Goal: Task Accomplishment & Management: Complete application form

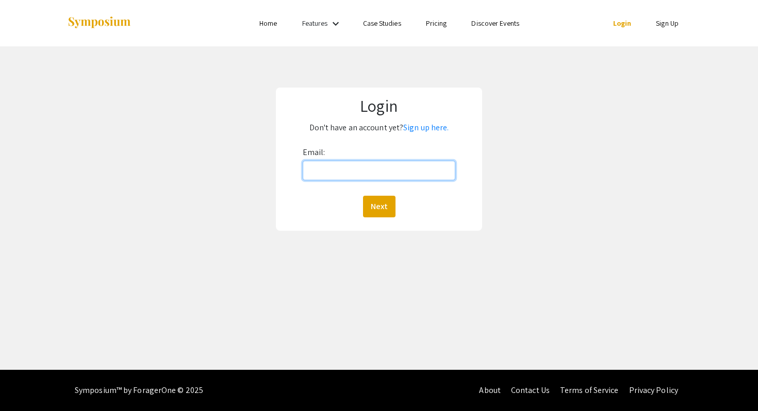
click at [360, 167] on input "Email:" at bounding box center [379, 171] width 153 height 20
type input "Hendlu01@luther.edu"
click at [363, 196] on button "Next" at bounding box center [379, 207] width 32 height 22
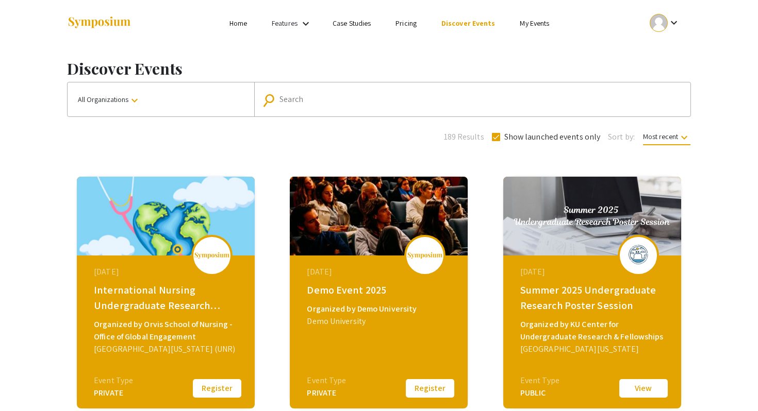
click at [180, 96] on button "All Organizations keyboard_arrow_down" at bounding box center [161, 99] width 187 height 34
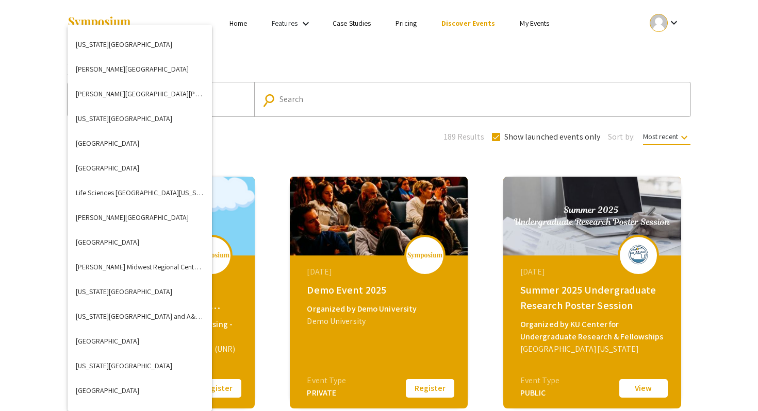
scroll to position [1531, 0]
click at [103, 338] on button "[GEOGRAPHIC_DATA]" at bounding box center [140, 340] width 144 height 25
checkbox input "false"
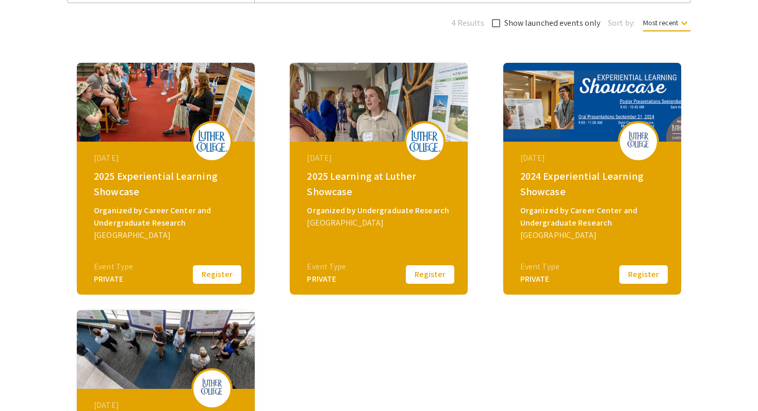
scroll to position [118, 0]
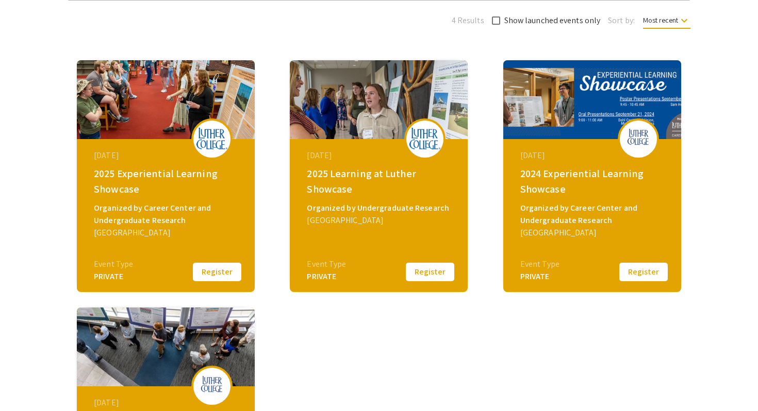
click at [213, 273] on button "Register" at bounding box center [217, 272] width 52 height 22
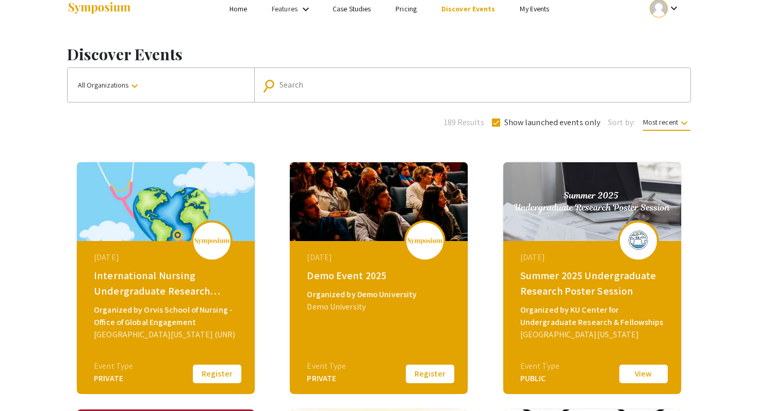
scroll to position [15, 0]
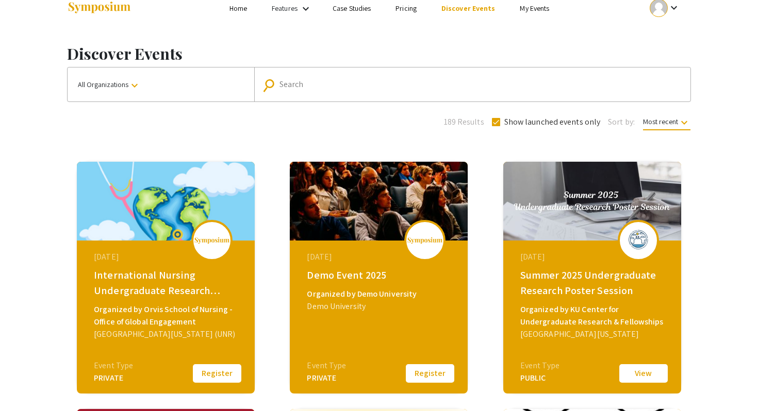
click at [136, 72] on button "All Organizations keyboard_arrow_down" at bounding box center [161, 85] width 187 height 34
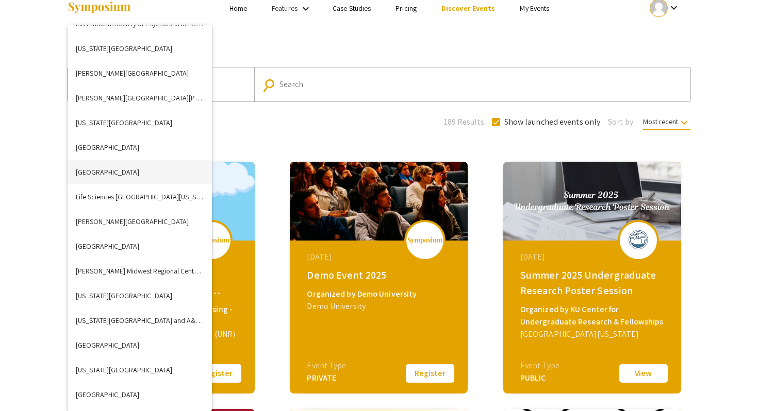
scroll to position [1553, 0]
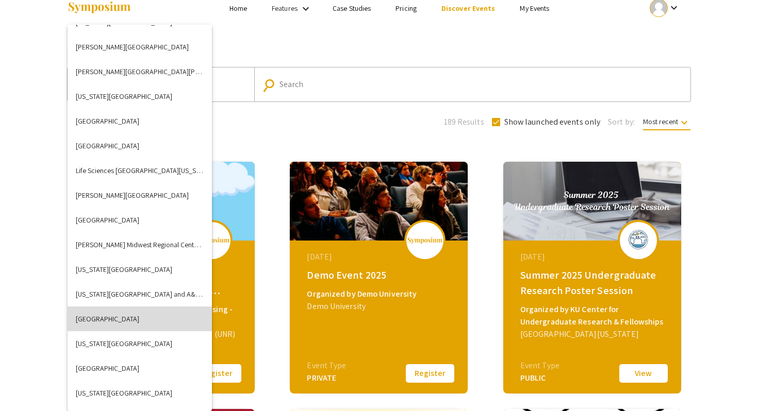
click at [101, 315] on button "[GEOGRAPHIC_DATA]" at bounding box center [140, 319] width 144 height 25
checkbox input "false"
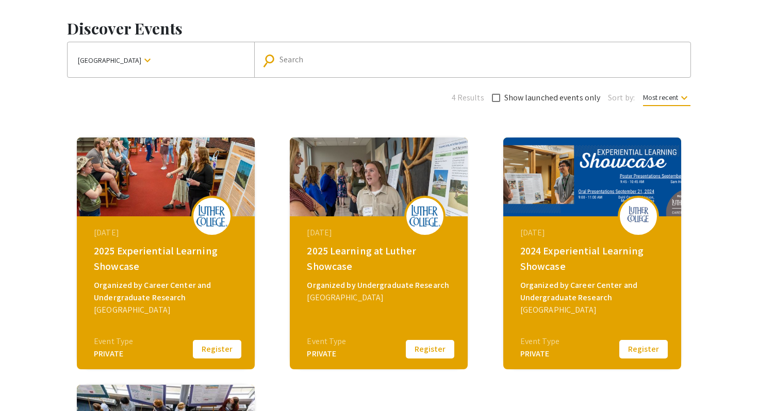
scroll to position [46, 0]
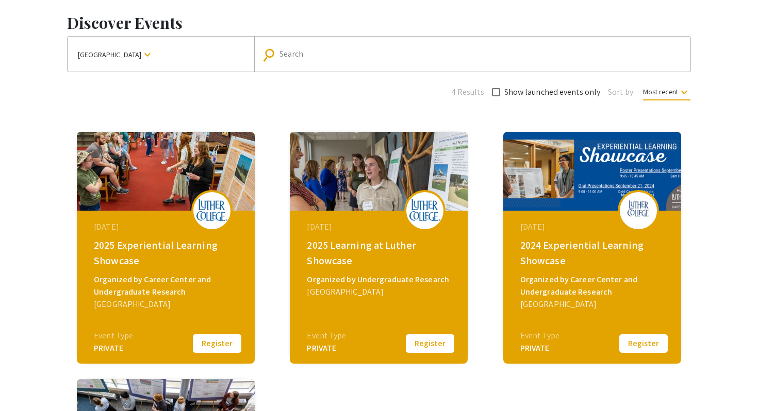
click at [203, 344] on button "Register" at bounding box center [217, 344] width 52 height 22
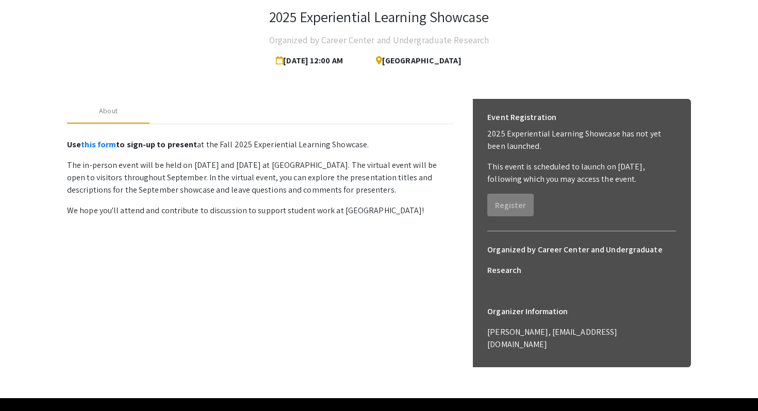
scroll to position [60, 0]
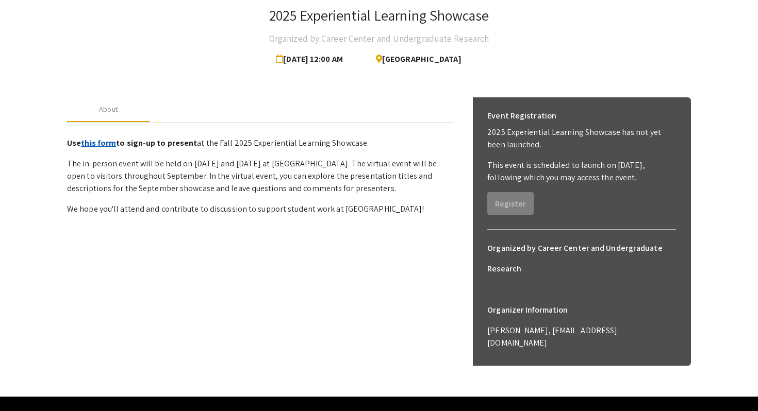
click at [101, 141] on link "this form" at bounding box center [98, 143] width 35 height 11
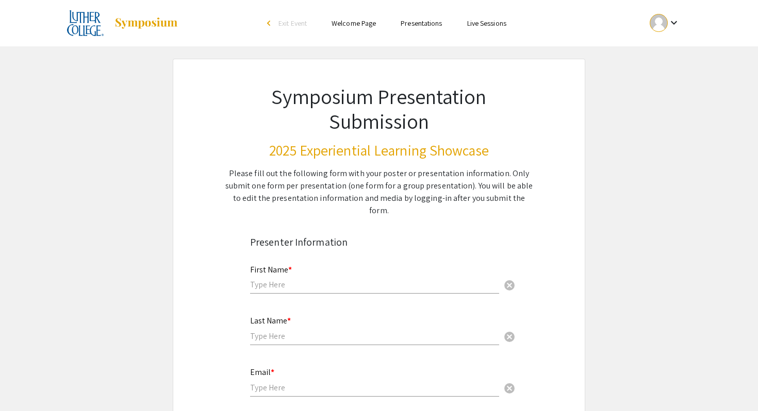
click at [294, 279] on input "text" at bounding box center [374, 284] width 249 height 11
type input "Lucas"
type input "Hendricks"
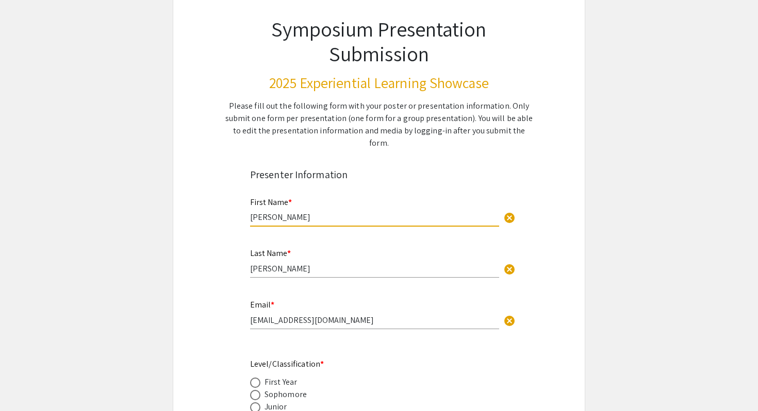
scroll to position [92, 0]
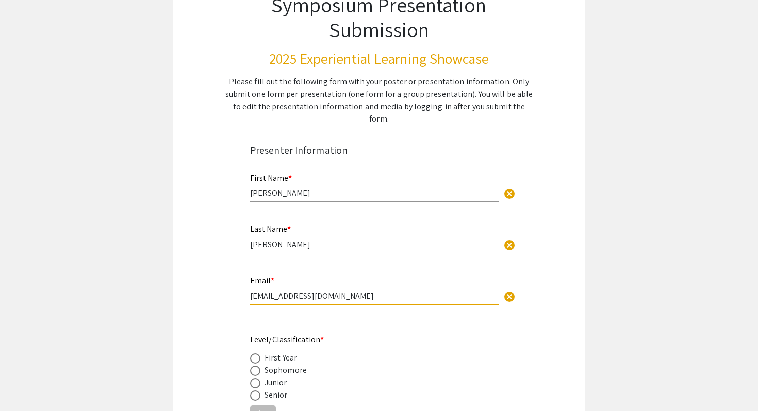
drag, startPoint x: 370, startPoint y: 285, endPoint x: 181, endPoint y: 281, distance: 188.7
type input "Hendlu01@luther.edu"
click at [256, 378] on span at bounding box center [255, 383] width 10 height 10
click at [256, 378] on input "radio" at bounding box center [255, 383] width 10 height 10
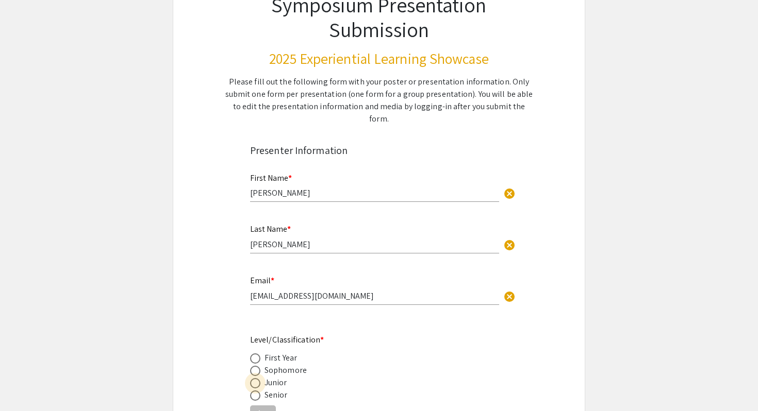
radio input "true"
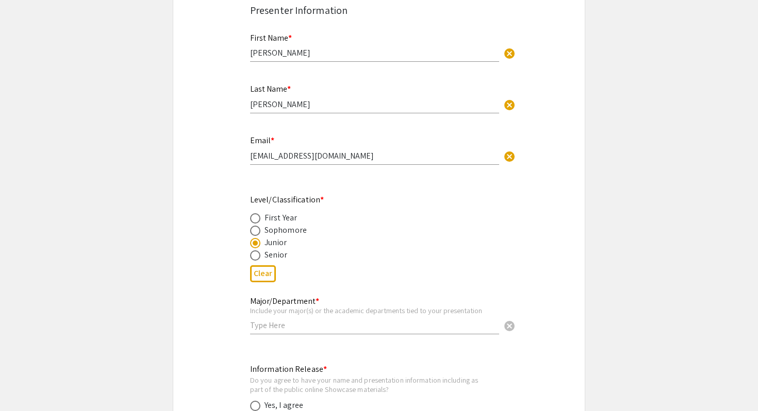
scroll to position [265, 0]
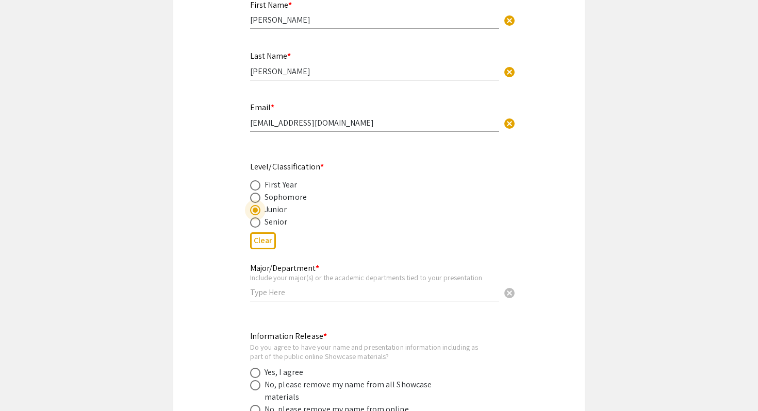
click at [294, 288] on div "Major/Department * Include your major(s) or the academic departments tied to yo…" at bounding box center [374, 278] width 249 height 48
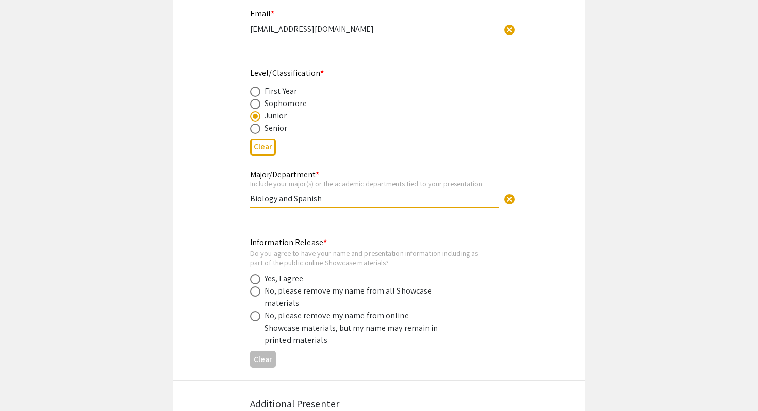
scroll to position [376, 0]
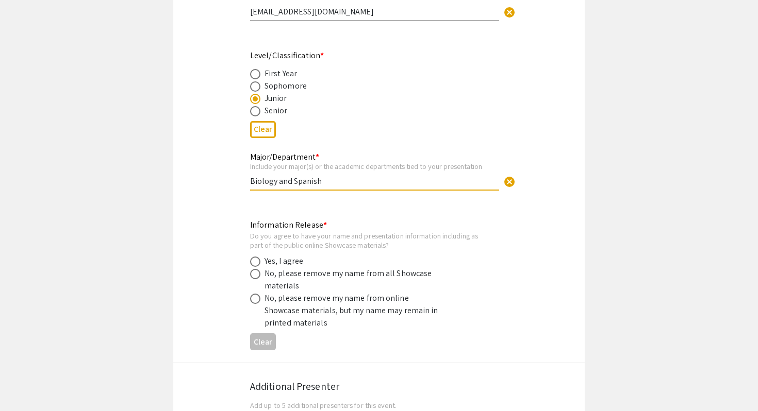
type input "Biology and Spanish"
click at [256, 257] on span at bounding box center [255, 262] width 10 height 10
click at [256, 257] on input "radio" at bounding box center [255, 262] width 10 height 10
radio input "true"
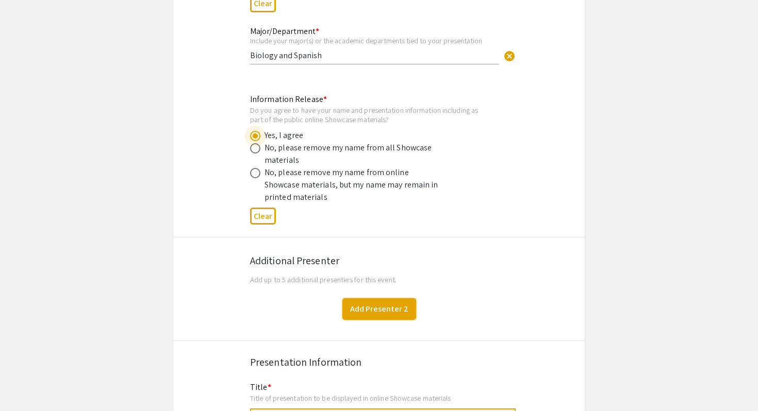
click at [391, 298] on button "Add Presenter 2" at bounding box center [379, 309] width 74 height 22
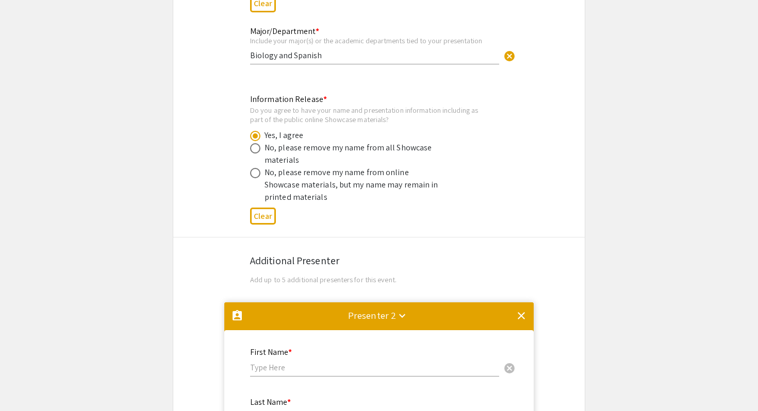
scroll to position [794, 0]
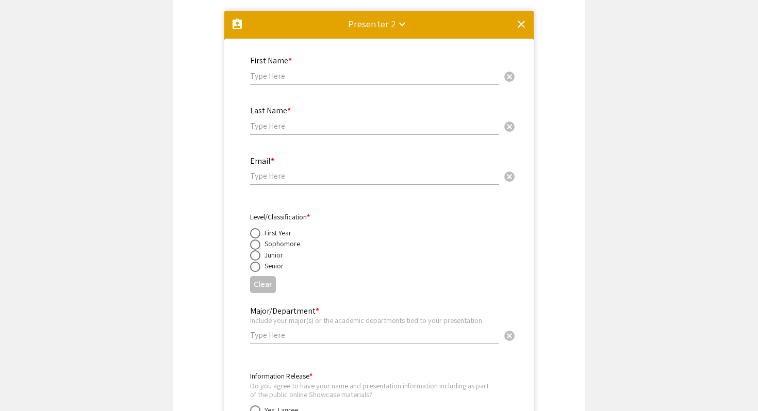
click at [527, 11] on mat-divider at bounding box center [378, 28] width 309 height 34
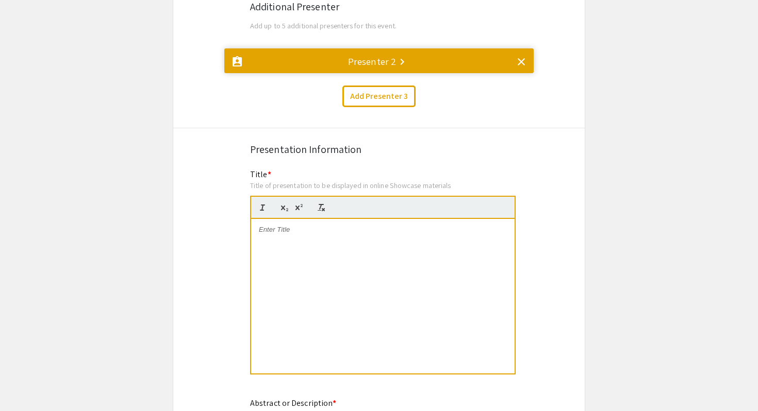
scroll to position [754, 0]
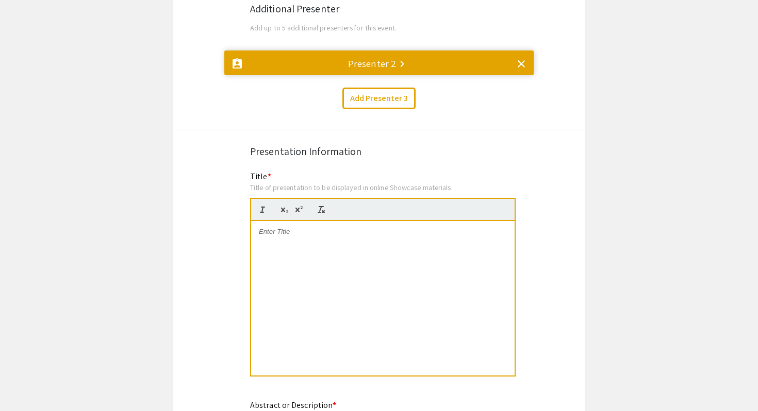
click at [307, 234] on div at bounding box center [382, 298] width 263 height 155
paste div
drag, startPoint x: 321, startPoint y: 222, endPoint x: 216, endPoint y: 222, distance: 105.2
click at [371, 227] on p "Where Precision Meets Urgency: An Intership Experience in Surgery and Emergency…" at bounding box center [383, 236] width 248 height 19
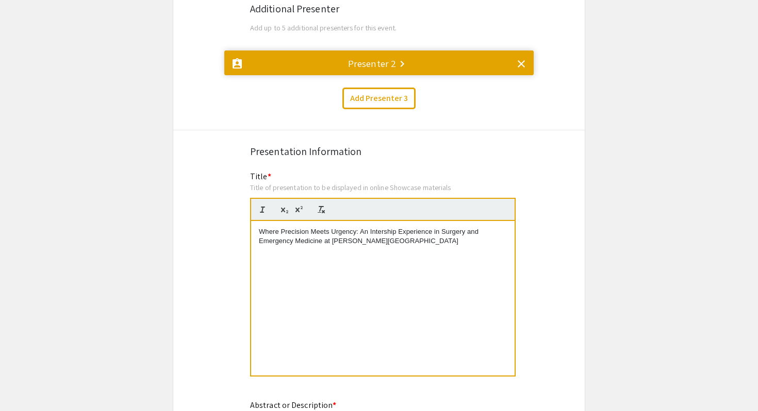
click at [381, 227] on p "Where Precision Meets Urgency: An Intership Experience in Surgery and Emergency…" at bounding box center [383, 236] width 248 height 19
click at [387, 227] on p "Where Precision Meets Urgency: An Intership Experience in Surgery and Emergency…" at bounding box center [383, 236] width 248 height 19
click at [384, 227] on p "Where Precision Meets Urgency: An Intership Experience in Surgery and Emergency…" at bounding box center [383, 236] width 248 height 19
click at [407, 241] on div "Where Precision Meets Urgency: An Internship Experience in Surgery and Emergenc…" at bounding box center [382, 298] width 263 height 155
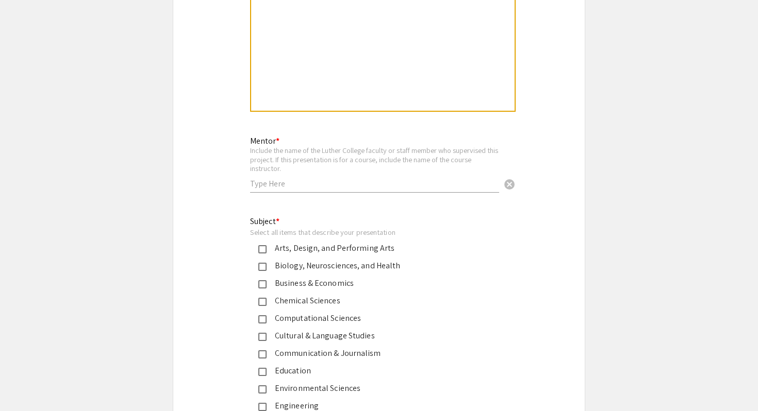
scroll to position [1291, 0]
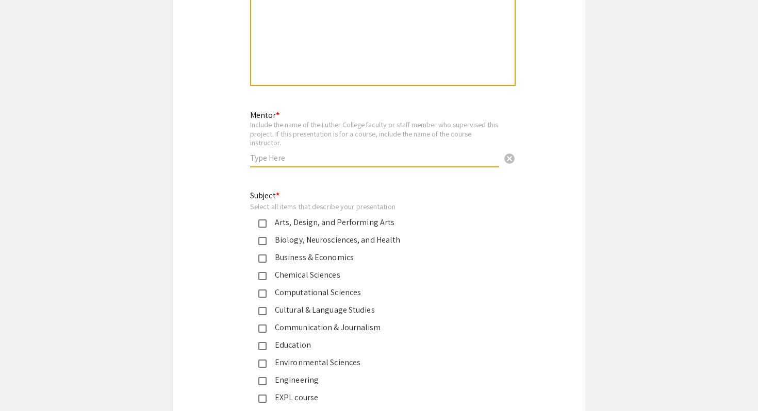
click at [367, 153] on input "text" at bounding box center [374, 158] width 249 height 11
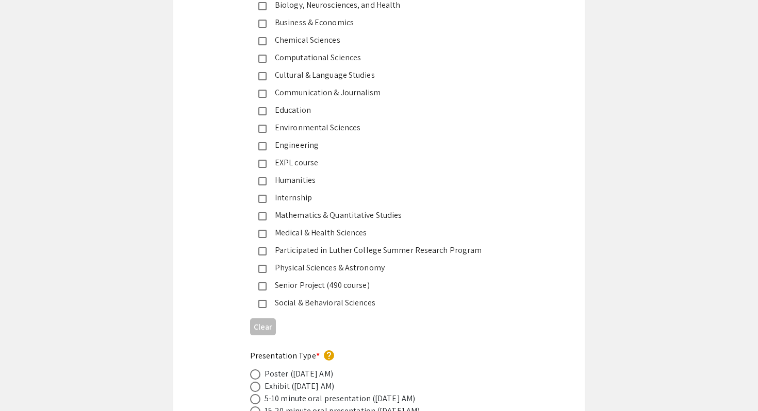
scroll to position [1551, 0]
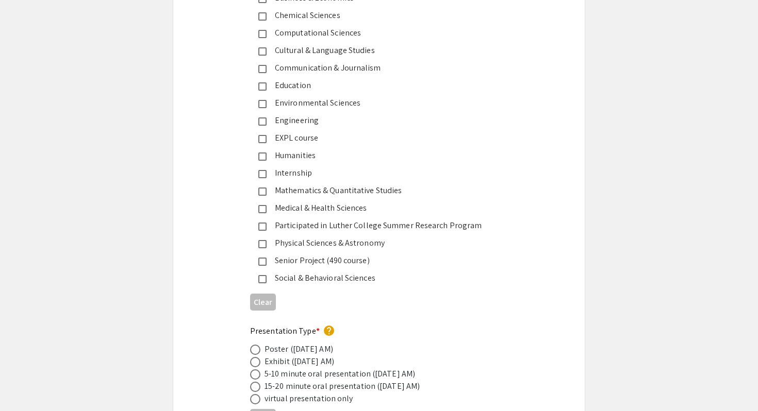
click at [263, 202] on div "Medical & Health Sciences" at bounding box center [370, 208] width 241 height 12
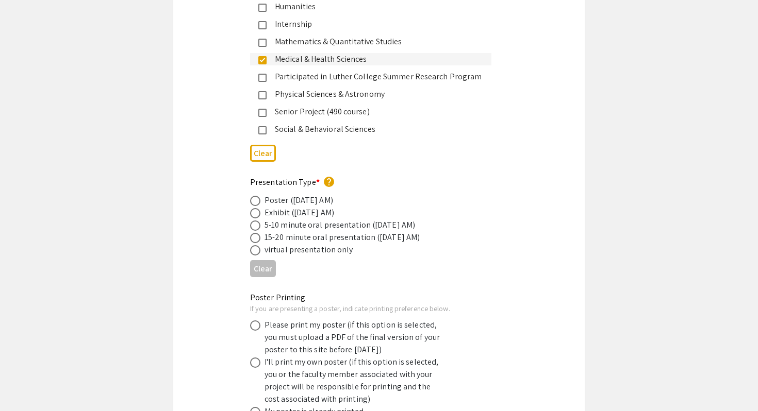
scroll to position [1708, 0]
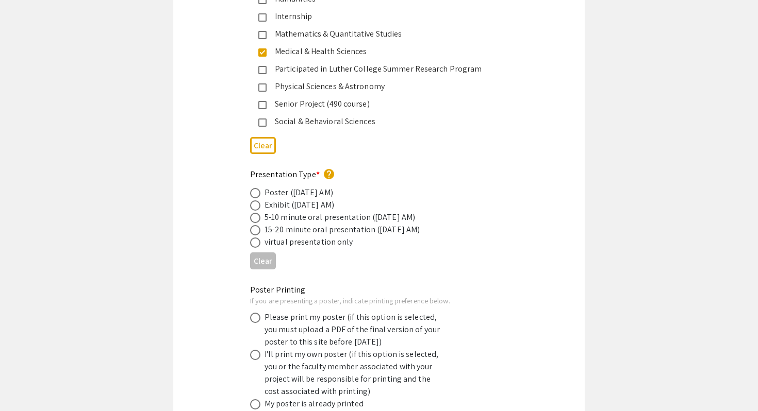
click at [258, 188] on span at bounding box center [255, 193] width 10 height 10
click at [258, 188] on input "radio" at bounding box center [255, 193] width 10 height 10
radio input "true"
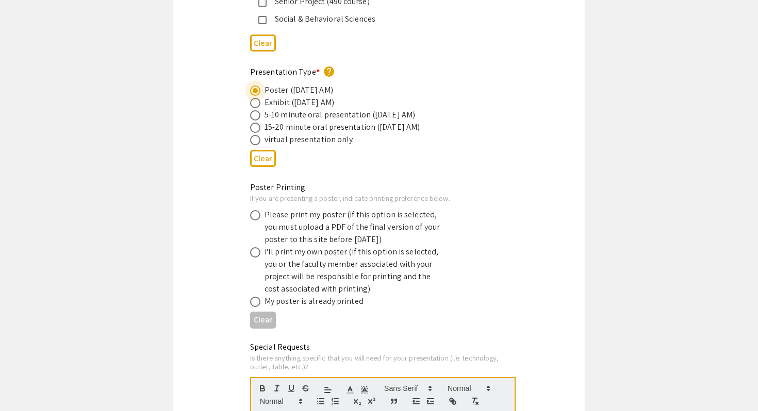
scroll to position [1815, 0]
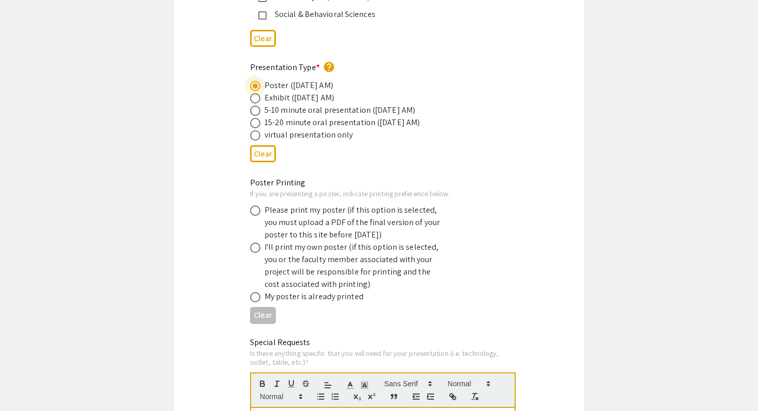
click at [256, 206] on span at bounding box center [255, 211] width 10 height 10
click at [256, 206] on input "radio" at bounding box center [255, 211] width 10 height 10
radio input "true"
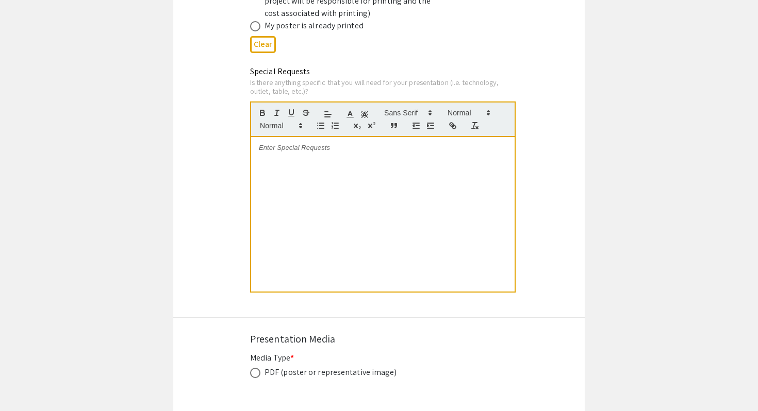
scroll to position [2179, 0]
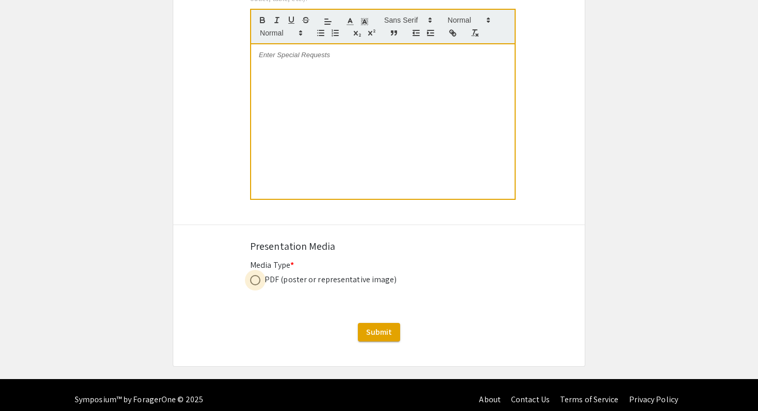
click at [258, 275] on span at bounding box center [255, 280] width 10 height 10
click at [258, 275] on input "radio" at bounding box center [255, 280] width 10 height 10
radio input "true"
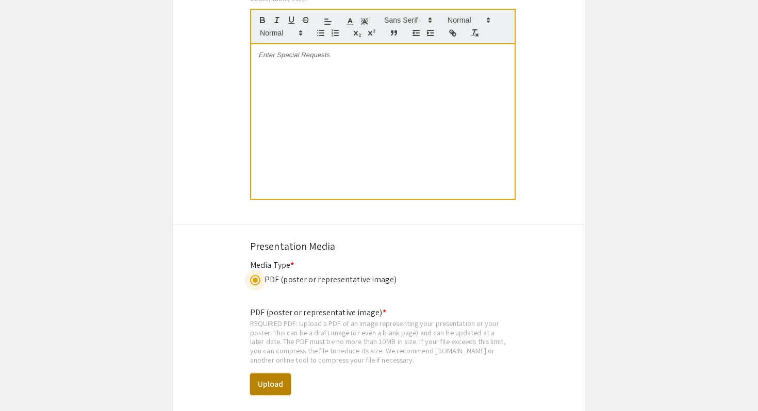
click at [270, 374] on button "Upload" at bounding box center [270, 385] width 41 height 22
select select "custom"
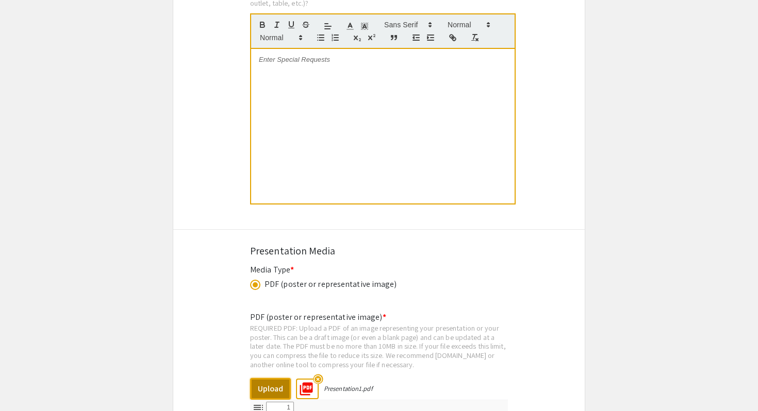
type input "0"
select select "custom"
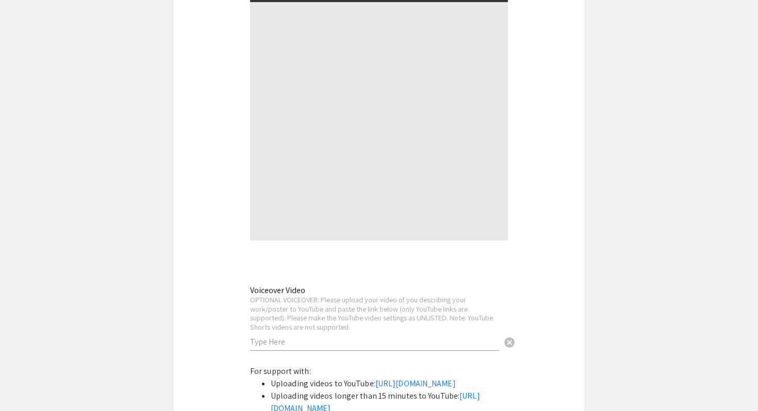
type input "1"
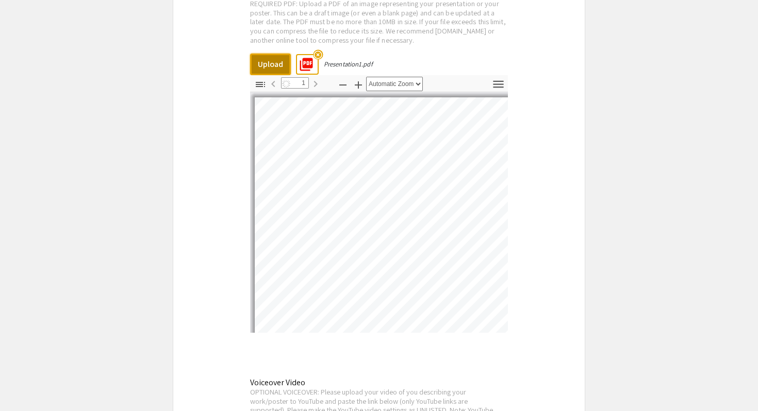
scroll to position [2505, 0]
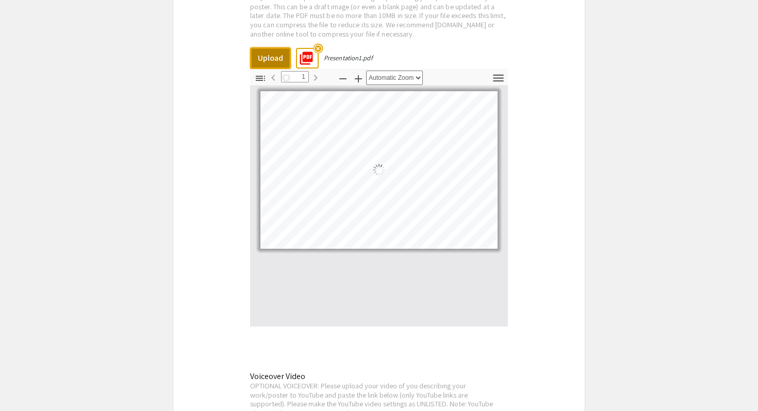
select select "auto"
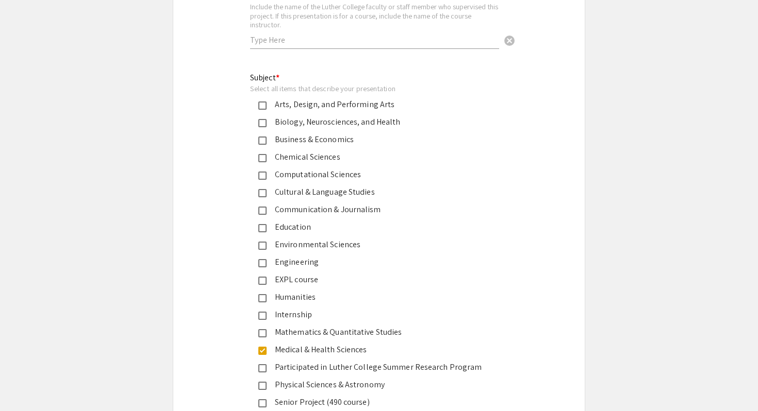
scroll to position [1454, 0]
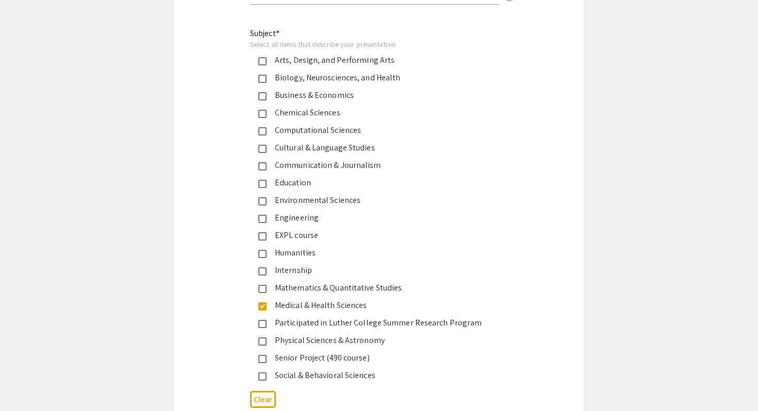
click at [265, 232] on mat-pseudo-checkbox at bounding box center [262, 236] width 8 height 8
click at [260, 303] on mat-pseudo-checkbox at bounding box center [262, 307] width 8 height 8
click at [267, 299] on div "Medical & Health Sciences" at bounding box center [374, 305] width 216 height 12
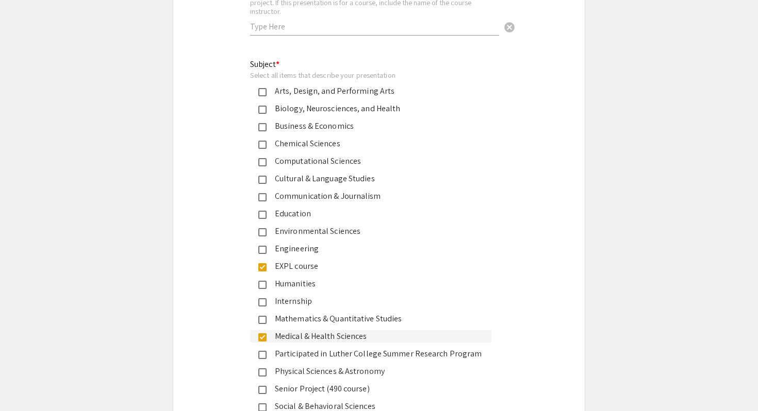
scroll to position [1423, 0]
click at [264, 105] on mat-pseudo-checkbox at bounding box center [262, 109] width 8 height 8
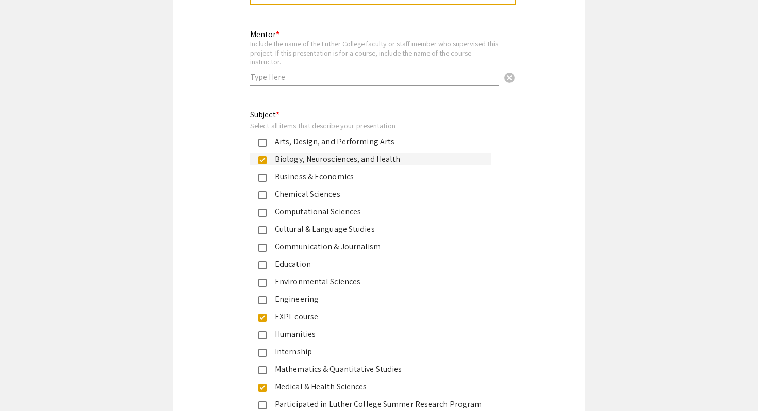
scroll to position [1377, 0]
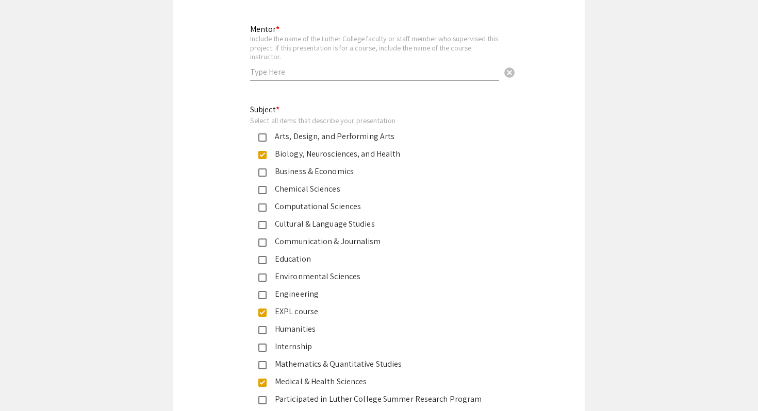
click at [261, 151] on mat-pseudo-checkbox at bounding box center [262, 155] width 8 height 8
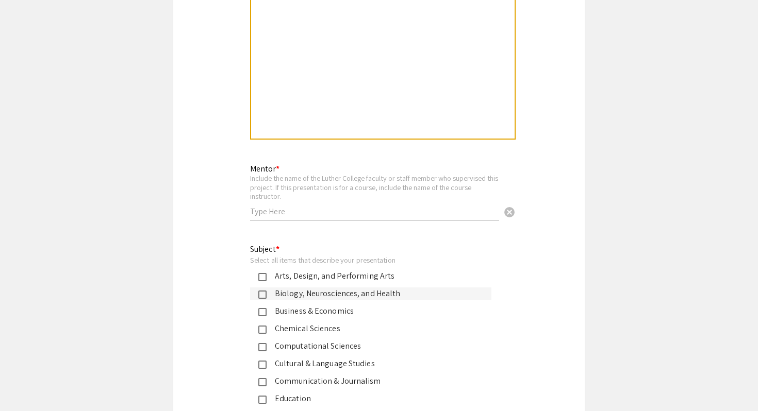
scroll to position [1240, 0]
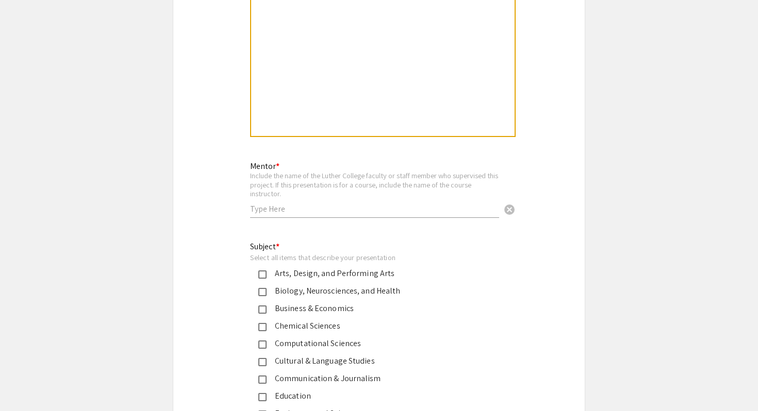
click at [264, 288] on mat-pseudo-checkbox at bounding box center [262, 292] width 8 height 8
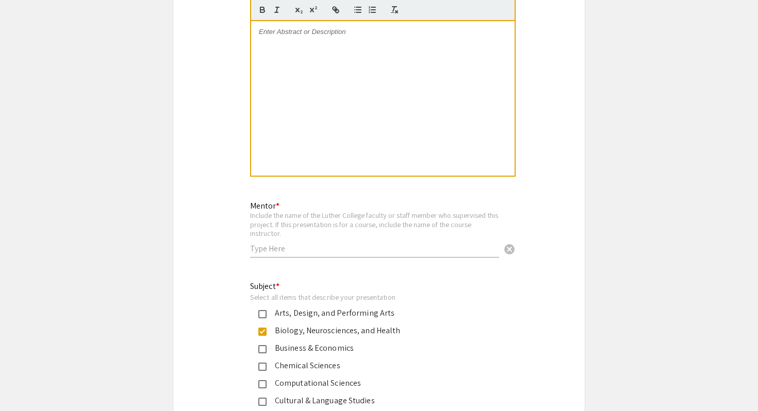
scroll to position [1201, 0]
click at [286, 243] on input "text" at bounding box center [374, 248] width 249 height 11
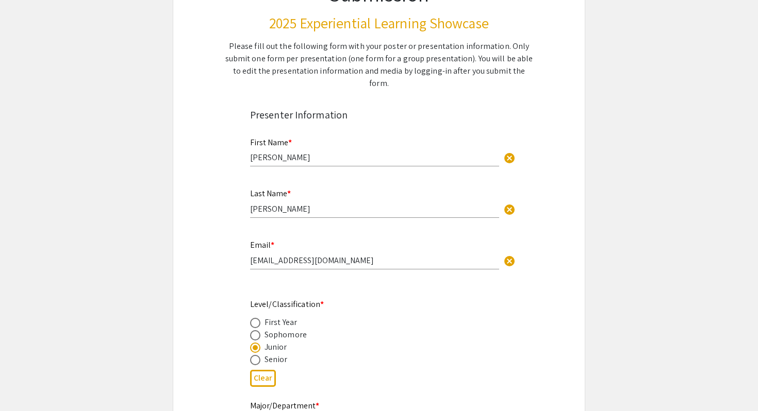
scroll to position [0, 0]
